Goal: Information Seeking & Learning: Understand process/instructions

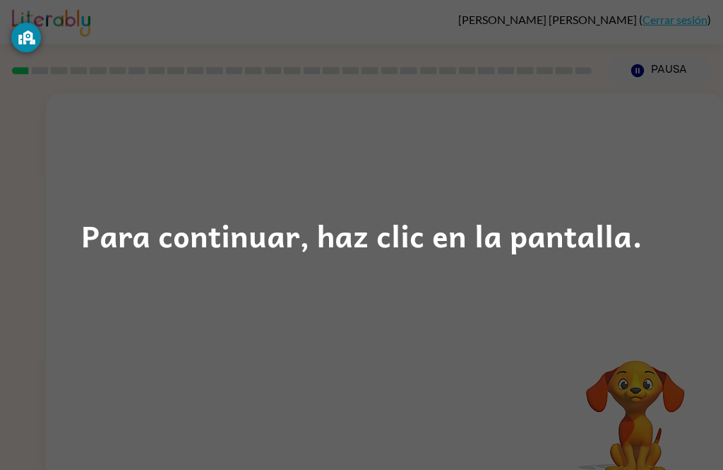
click at [384, 235] on div "Para continuar, haz clic en la pantalla." at bounding box center [362, 235] width 562 height 48
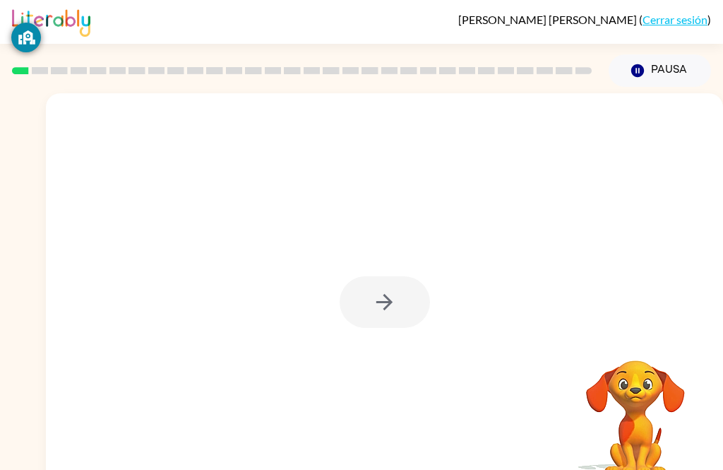
click at [384, 314] on div at bounding box center [385, 302] width 90 height 52
click at [378, 278] on div at bounding box center [385, 302] width 90 height 52
click at [397, 278] on div at bounding box center [385, 302] width 90 height 52
click at [397, 277] on div at bounding box center [385, 302] width 90 height 52
click at [391, 289] on div at bounding box center [385, 302] width 90 height 52
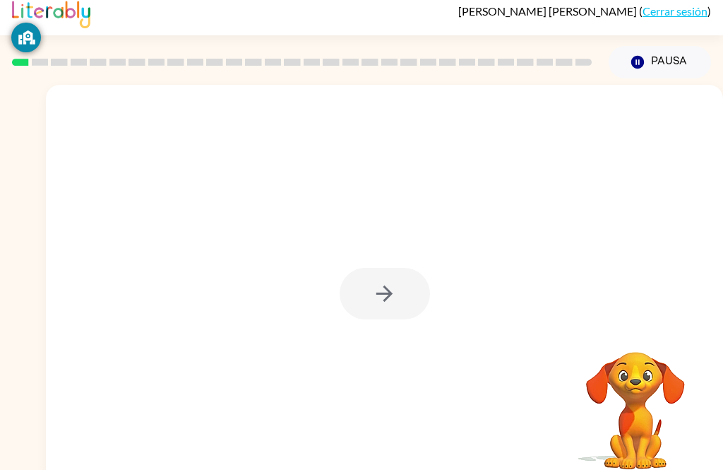
scroll to position [12, 0]
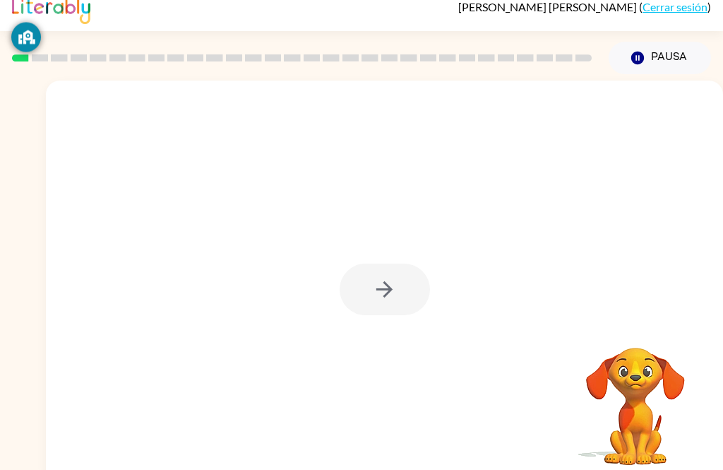
click at [398, 283] on div at bounding box center [385, 290] width 90 height 52
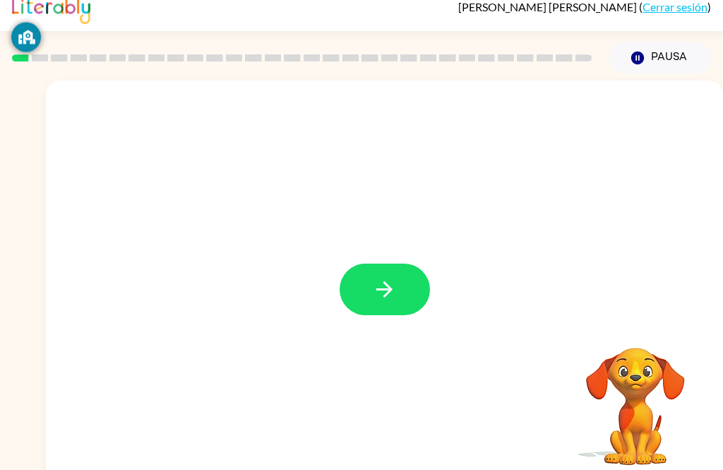
scroll to position [13, 0]
click at [422, 304] on button "button" at bounding box center [385, 289] width 90 height 52
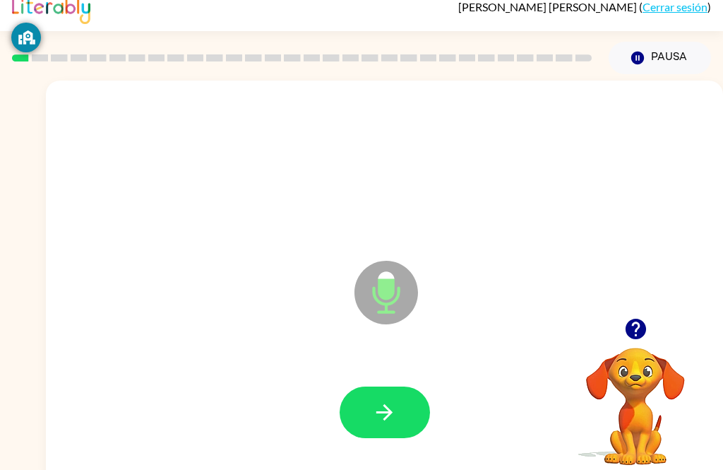
click at [385, 418] on icon "button" at bounding box center [384, 412] width 16 height 16
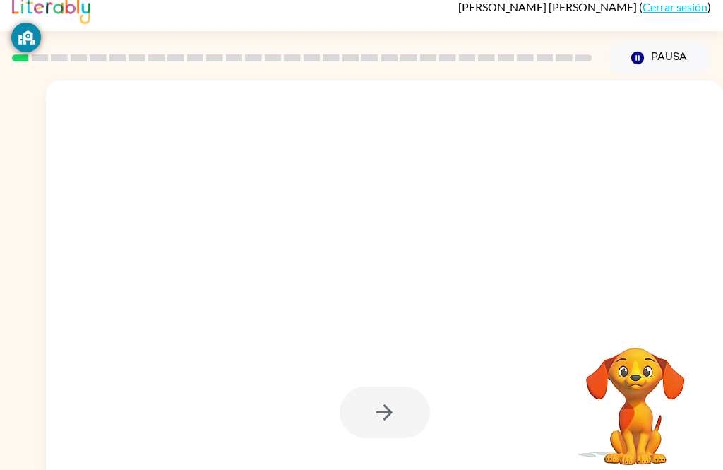
click at [387, 413] on div at bounding box center [385, 412] width 90 height 52
click at [391, 424] on div at bounding box center [385, 412] width 90 height 52
click at [374, 415] on div at bounding box center [385, 412] width 90 height 52
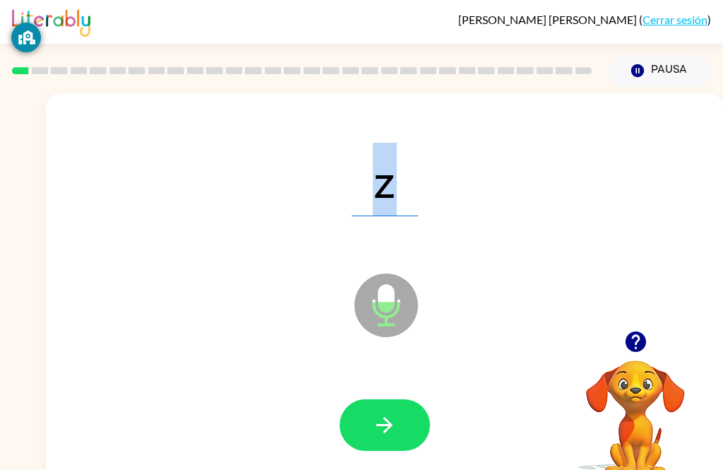
click at [385, 408] on button "button" at bounding box center [385, 425] width 90 height 52
click at [401, 418] on button "button" at bounding box center [385, 425] width 90 height 52
click at [401, 435] on button "button" at bounding box center [385, 425] width 90 height 52
click at [383, 419] on icon "button" at bounding box center [384, 425] width 25 height 25
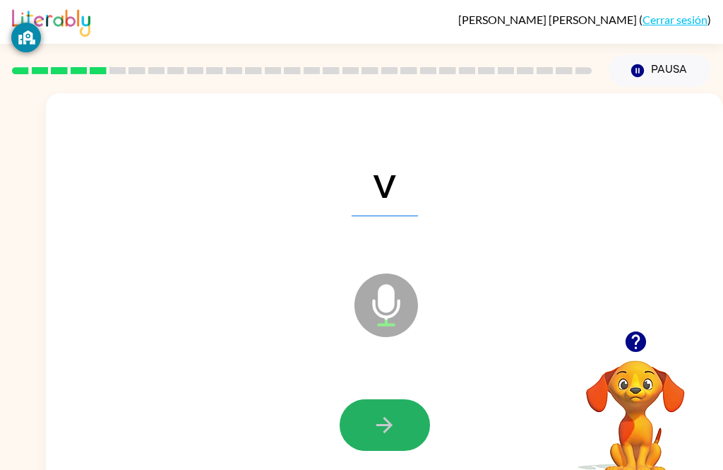
click at [386, 428] on icon "button" at bounding box center [384, 425] width 25 height 25
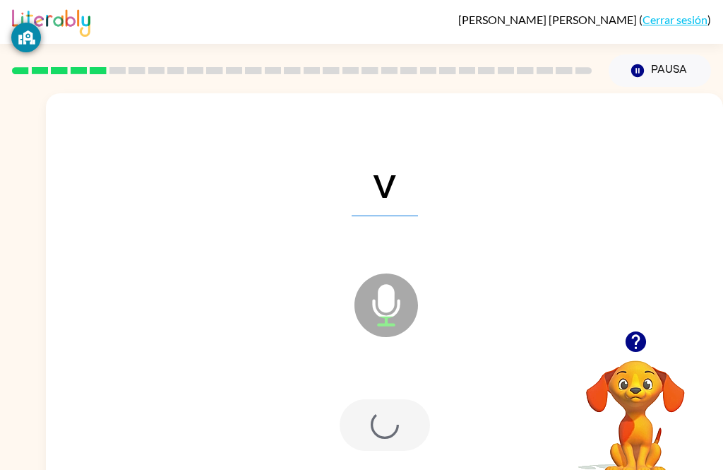
click at [377, 425] on div at bounding box center [385, 425] width 90 height 52
click at [354, 465] on div at bounding box center [384, 425] width 649 height 116
click at [374, 441] on div at bounding box center [385, 425] width 90 height 52
click at [371, 434] on div at bounding box center [385, 425] width 90 height 52
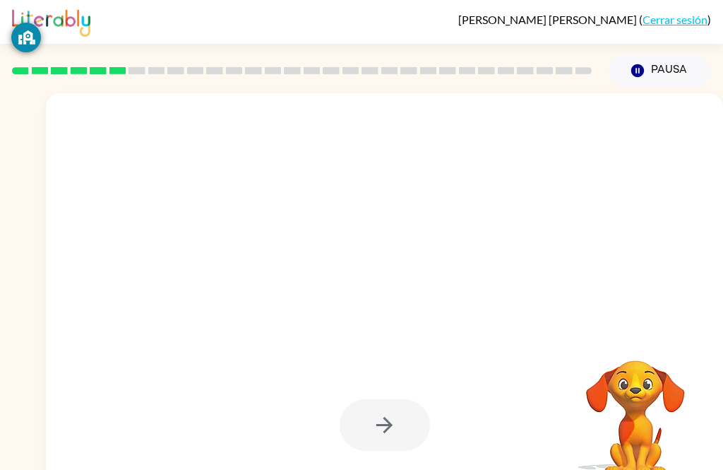
click at [378, 432] on div at bounding box center [385, 425] width 90 height 52
click at [394, 423] on div at bounding box center [385, 425] width 90 height 52
click at [395, 424] on div at bounding box center [385, 425] width 90 height 52
click at [396, 422] on div at bounding box center [385, 425] width 90 height 52
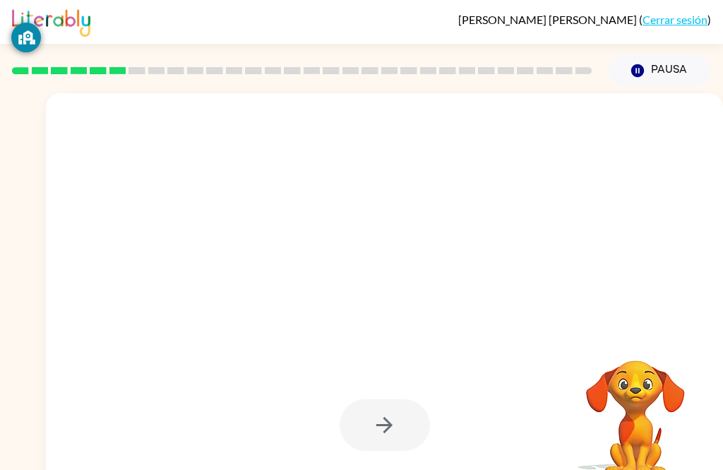
click at [384, 427] on div at bounding box center [385, 425] width 90 height 52
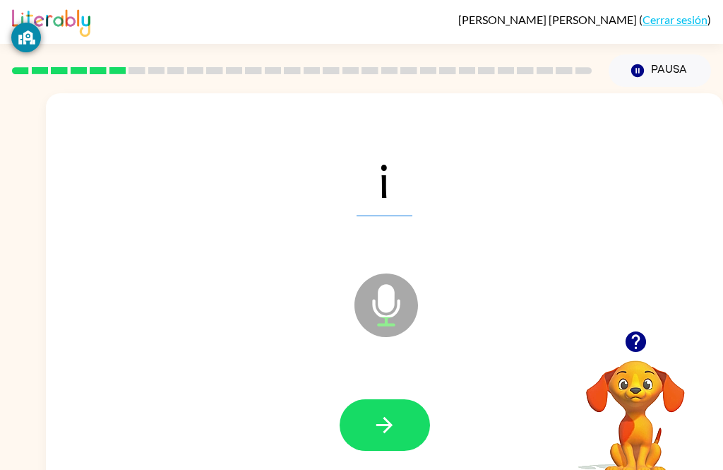
click at [385, 429] on icon "button" at bounding box center [384, 425] width 25 height 25
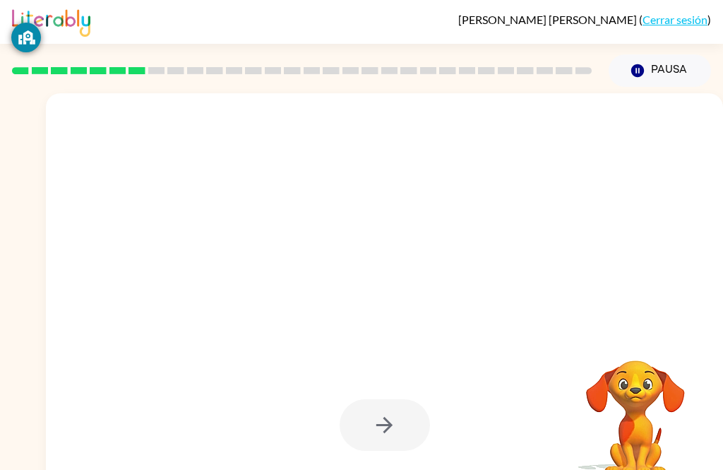
click at [385, 430] on div at bounding box center [385, 425] width 90 height 52
click at [365, 465] on div at bounding box center [384, 425] width 649 height 116
click at [366, 465] on div at bounding box center [384, 425] width 649 height 116
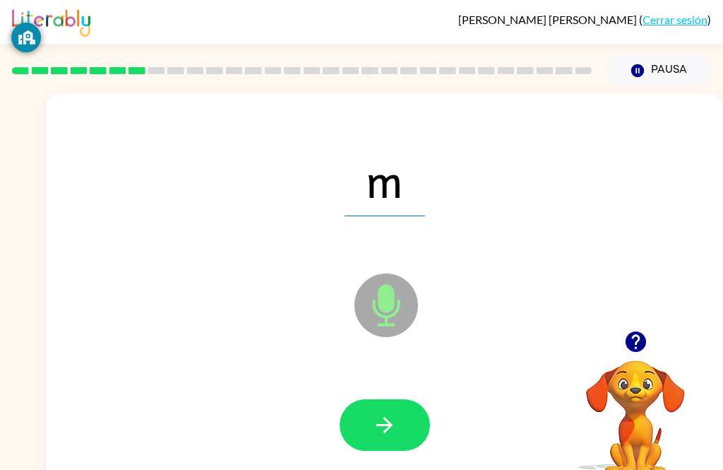
click at [384, 429] on icon "button" at bounding box center [384, 425] width 25 height 25
click at [380, 432] on icon "button" at bounding box center [384, 425] width 25 height 25
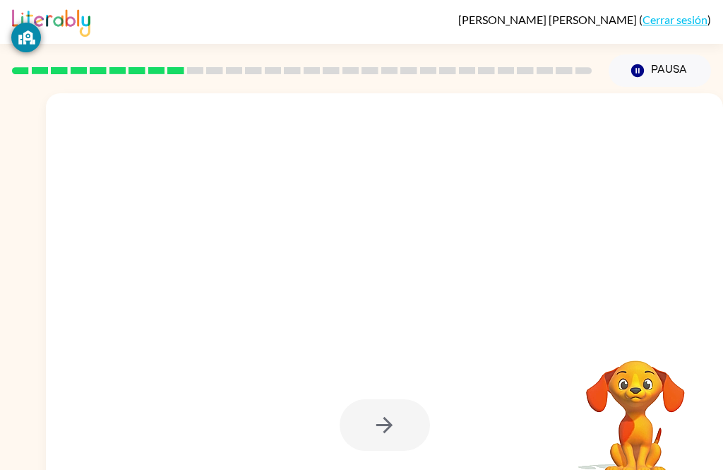
click at [379, 465] on div at bounding box center [384, 425] width 649 height 116
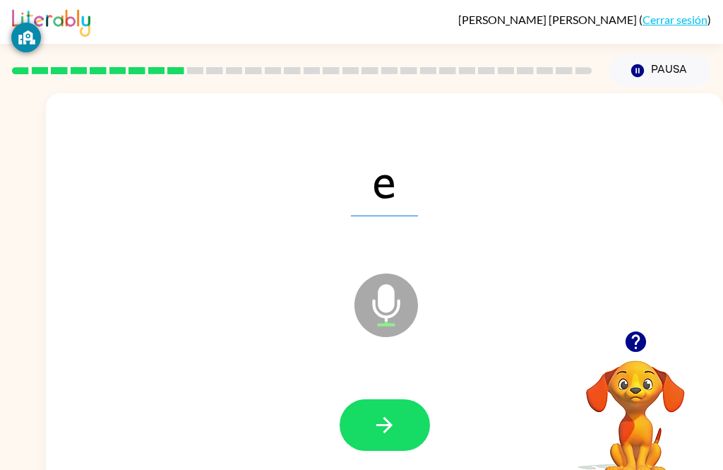
click at [389, 422] on icon "button" at bounding box center [384, 425] width 16 height 16
click at [385, 420] on icon "button" at bounding box center [384, 425] width 25 height 25
click at [389, 414] on icon "button" at bounding box center [384, 425] width 25 height 25
click at [387, 425] on icon "button" at bounding box center [384, 425] width 16 height 16
click at [394, 430] on icon "button" at bounding box center [384, 425] width 25 height 25
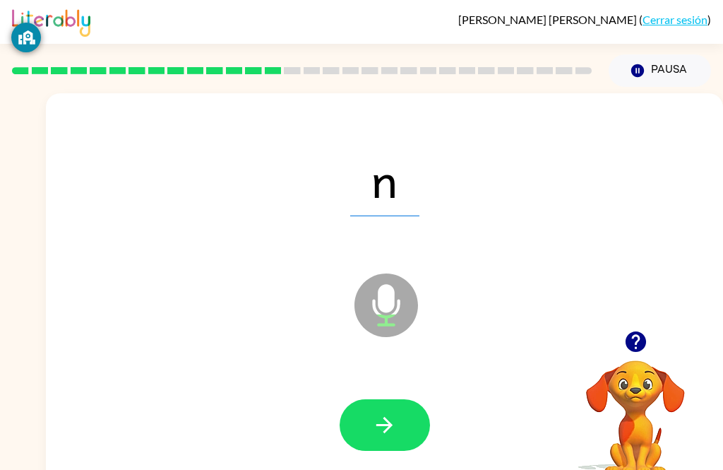
click at [395, 427] on icon "button" at bounding box center [384, 425] width 25 height 25
click at [384, 409] on button "button" at bounding box center [385, 425] width 90 height 52
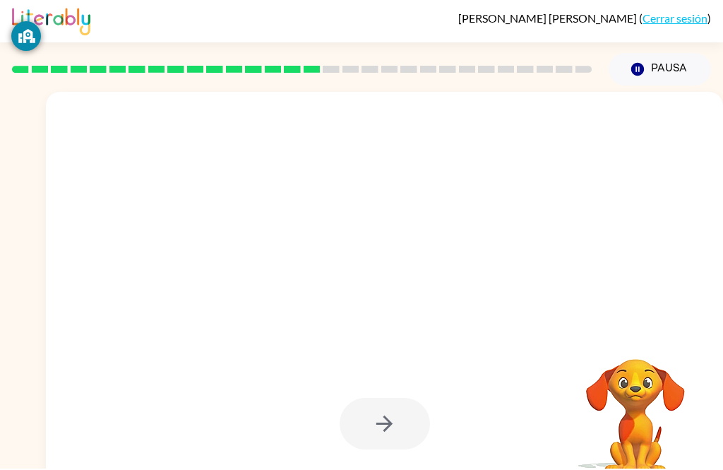
scroll to position [3, 0]
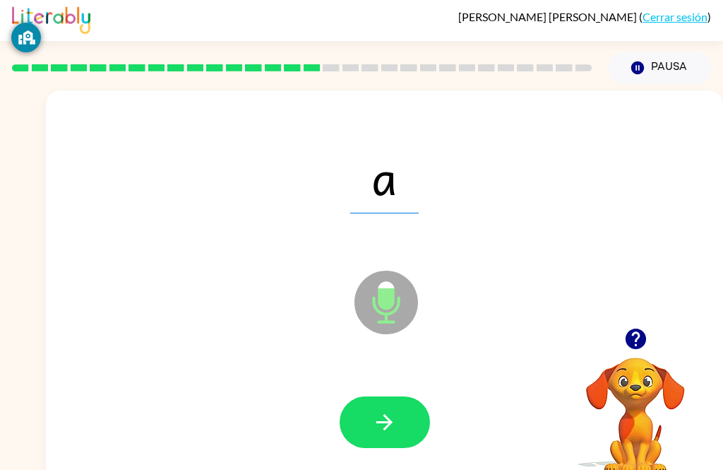
click at [399, 421] on button "button" at bounding box center [385, 422] width 90 height 52
click at [415, 459] on div at bounding box center [384, 422] width 649 height 116
click at [386, 411] on icon "button" at bounding box center [384, 422] width 25 height 25
click at [386, 413] on icon "button" at bounding box center [384, 422] width 25 height 25
click at [376, 439] on button "button" at bounding box center [385, 422] width 90 height 52
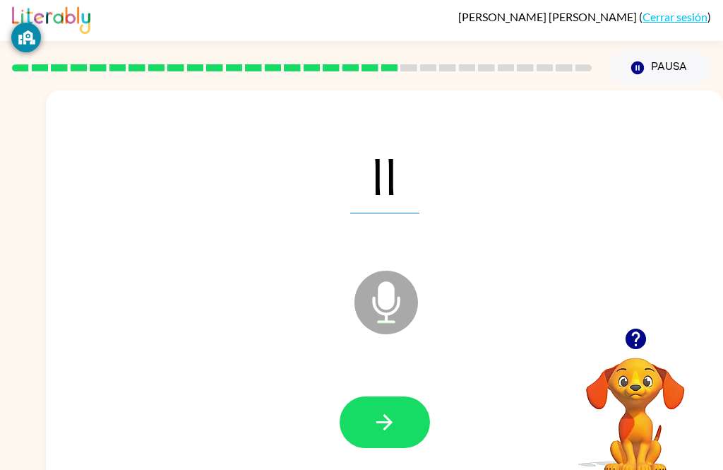
click at [390, 416] on icon "button" at bounding box center [384, 422] width 25 height 25
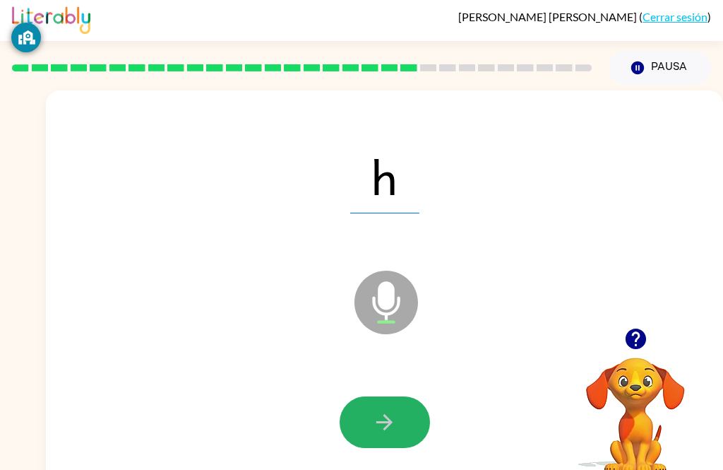
click at [389, 418] on icon "button" at bounding box center [384, 422] width 16 height 16
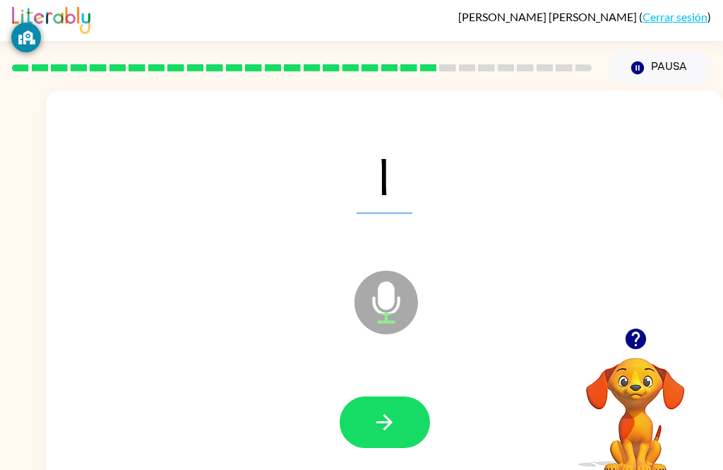
click at [382, 410] on icon "button" at bounding box center [384, 422] width 25 height 25
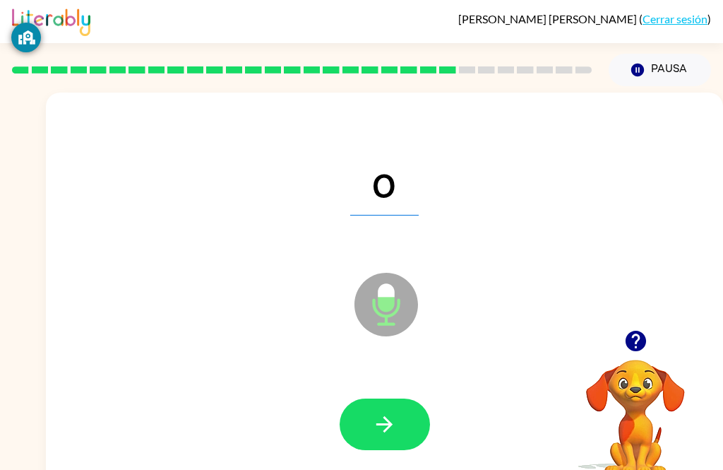
scroll to position [0, 0]
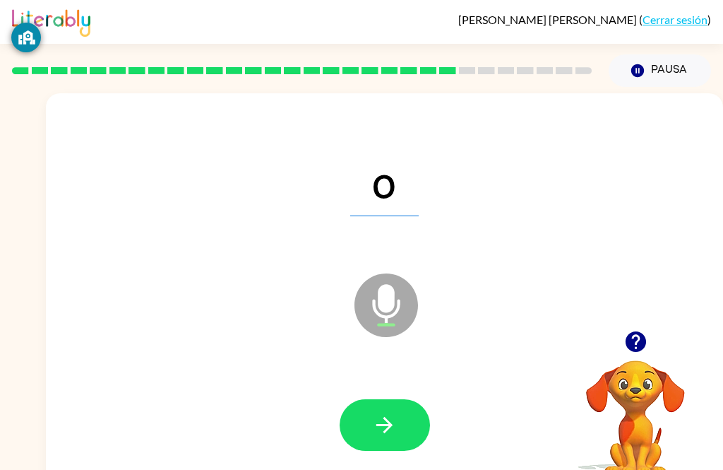
click at [385, 417] on icon "button" at bounding box center [384, 425] width 16 height 16
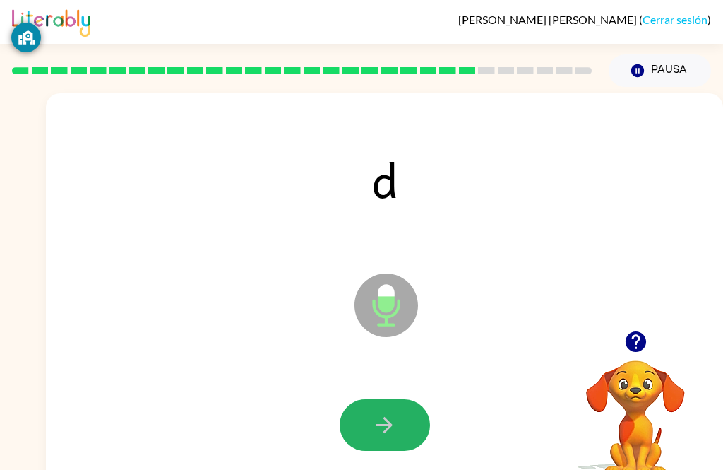
click at [410, 416] on button "button" at bounding box center [385, 425] width 90 height 52
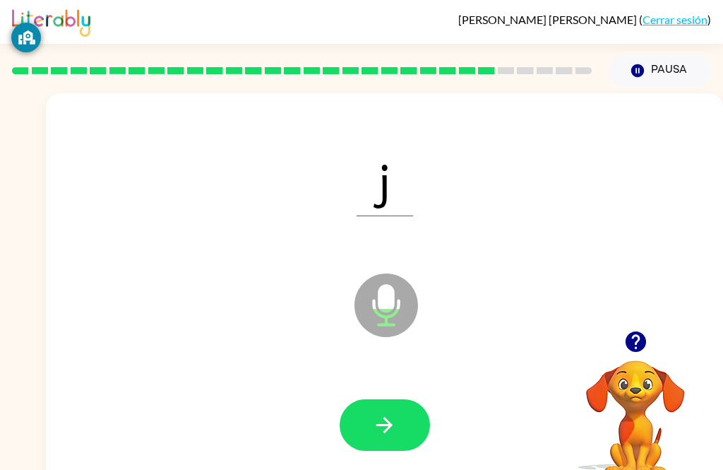
click at [384, 426] on icon "button" at bounding box center [384, 425] width 16 height 16
click at [388, 434] on icon "button" at bounding box center [384, 425] width 25 height 25
click at [401, 394] on div at bounding box center [384, 425] width 649 height 116
click at [390, 437] on icon "button" at bounding box center [384, 425] width 25 height 25
click at [319, 465] on div at bounding box center [384, 425] width 649 height 116
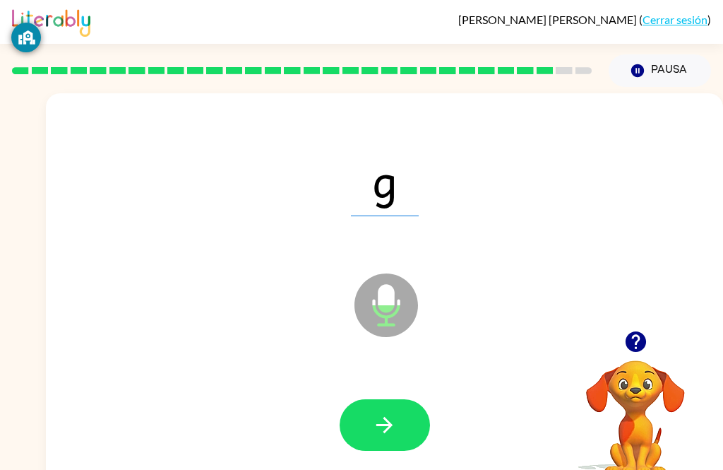
click at [386, 410] on button "button" at bounding box center [385, 425] width 90 height 52
click at [374, 437] on icon "button" at bounding box center [384, 425] width 25 height 25
